Goal: Find specific page/section

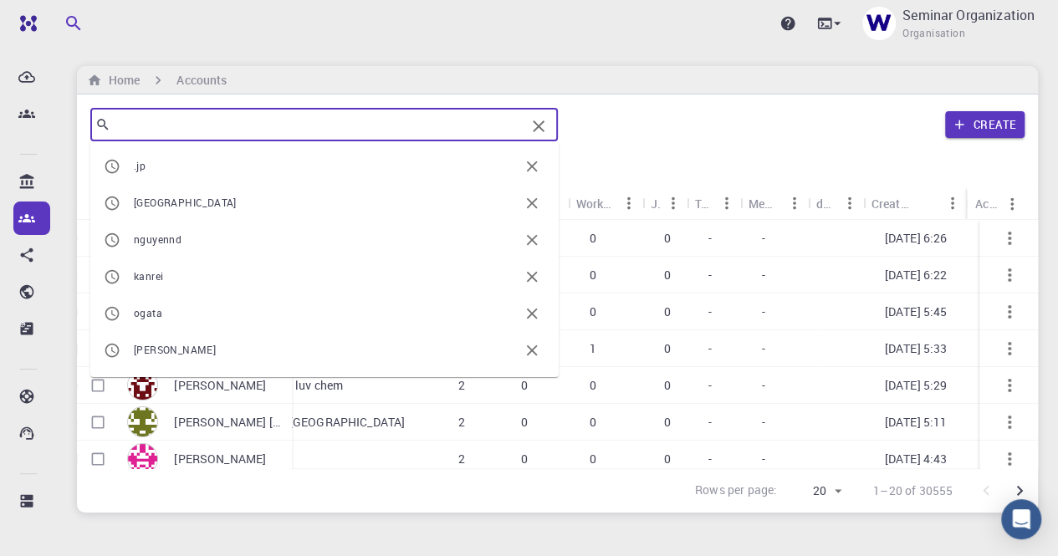
click at [129, 128] on input "text" at bounding box center [317, 124] width 415 height 23
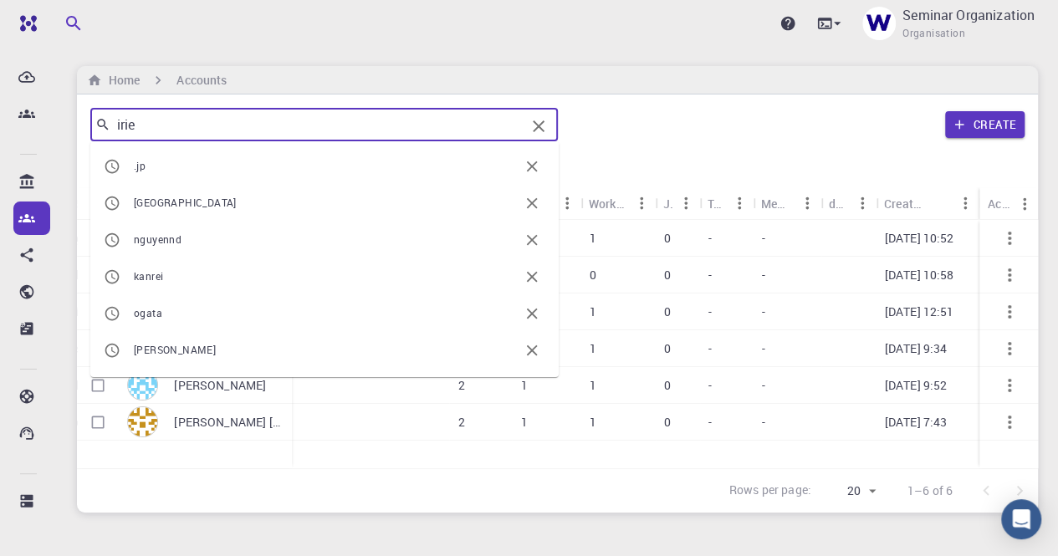
drag, startPoint x: 175, startPoint y: 128, endPoint x: 283, endPoint y: 164, distance: 113.7
click at [115, 130] on input "irie" at bounding box center [317, 124] width 415 height 23
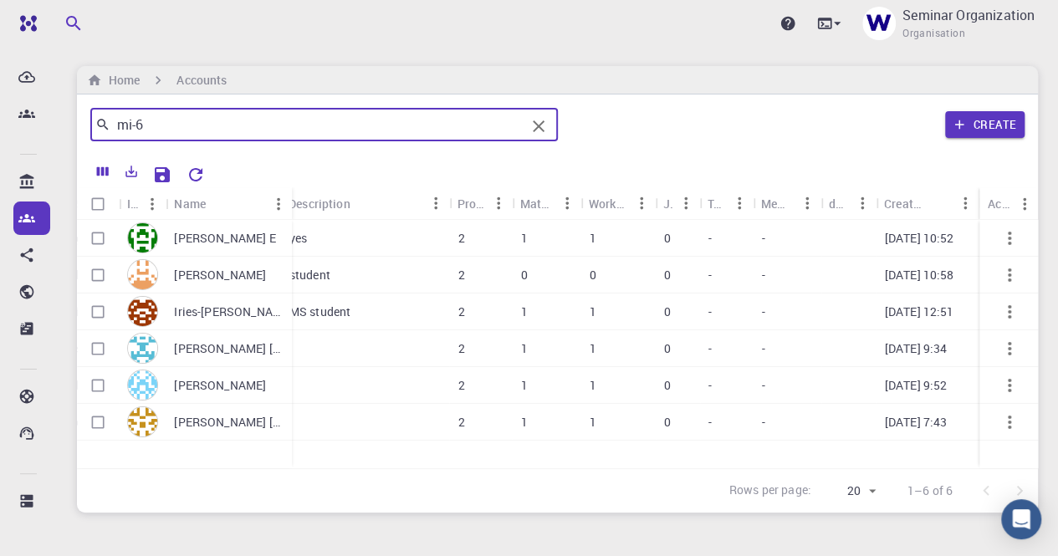
type input "mi-6"
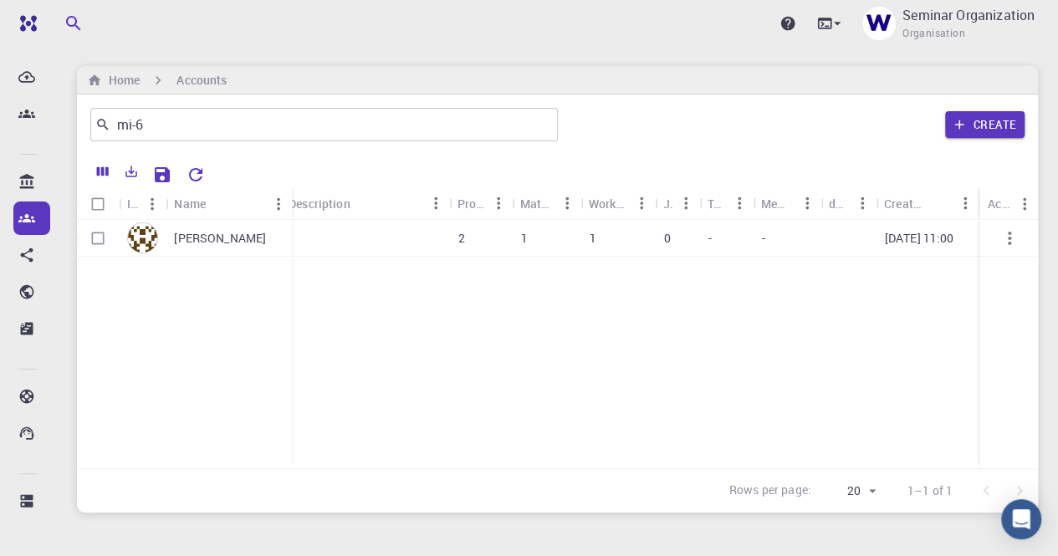
click at [234, 240] on p "[PERSON_NAME]" at bounding box center [220, 238] width 92 height 17
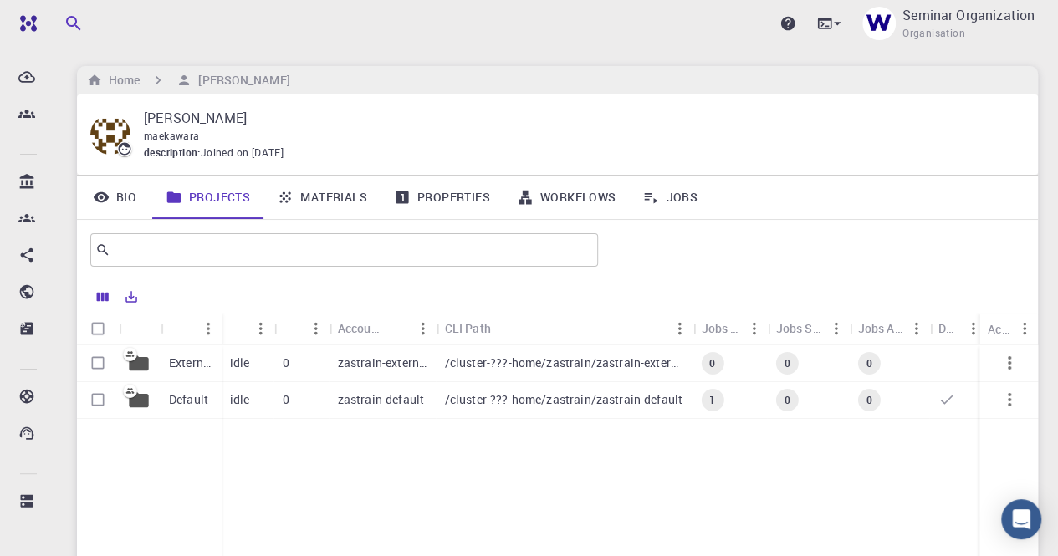
click at [130, 197] on link "Bio" at bounding box center [114, 197] width 75 height 43
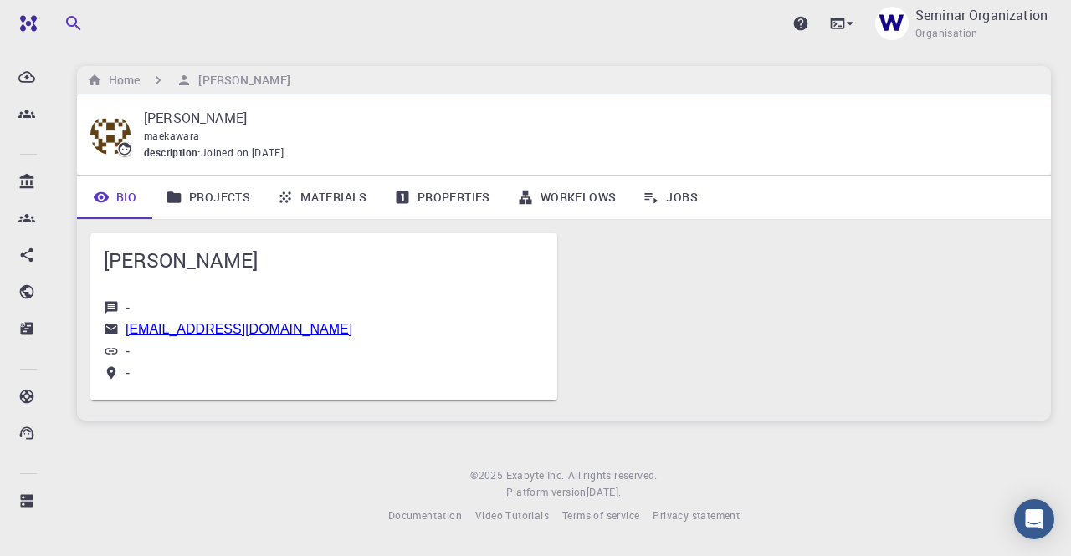
drag, startPoint x: 246, startPoint y: 155, endPoint x: 352, endPoint y: 173, distance: 107.8
click at [352, 173] on div "[PERSON_NAME] description : Joined on [DATE]" at bounding box center [564, 135] width 974 height 80
